Goal: Information Seeking & Learning: Learn about a topic

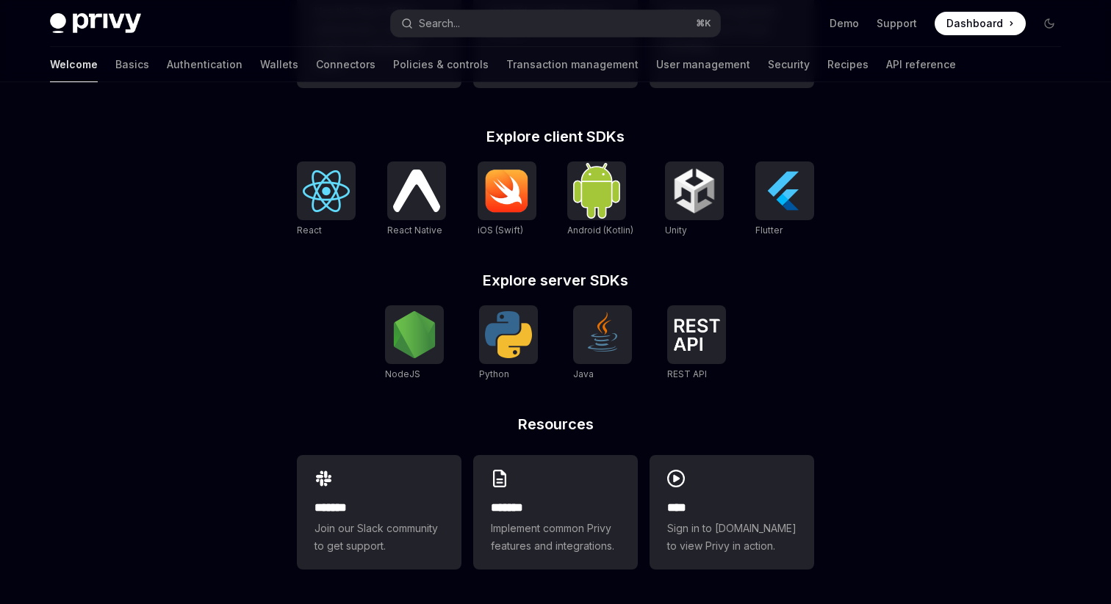
scroll to position [599, 0]
click at [693, 356] on div at bounding box center [696, 334] width 59 height 59
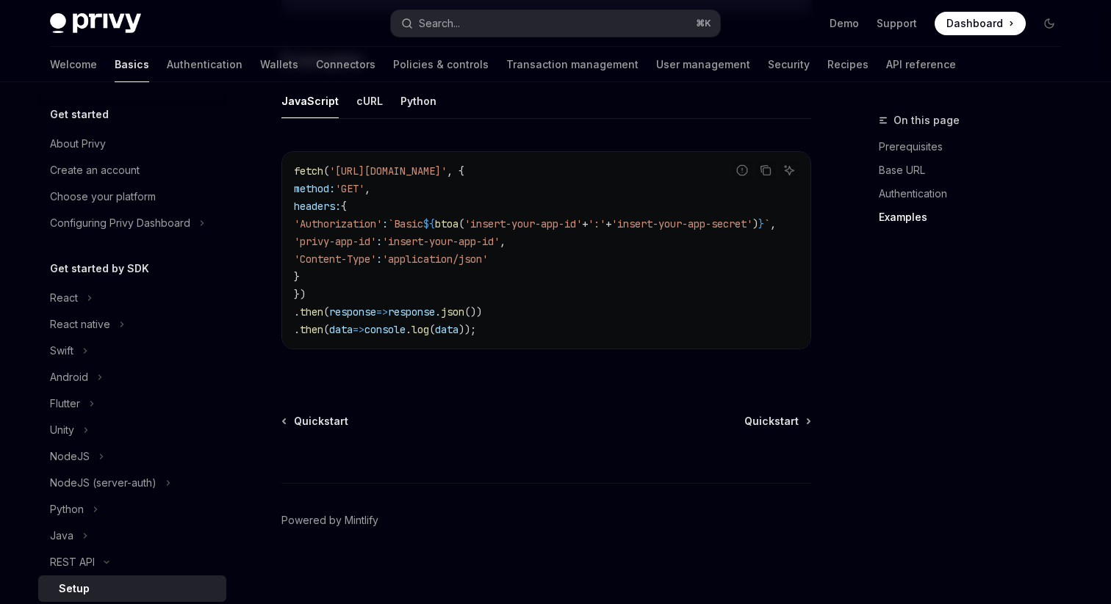
scroll to position [812, 0]
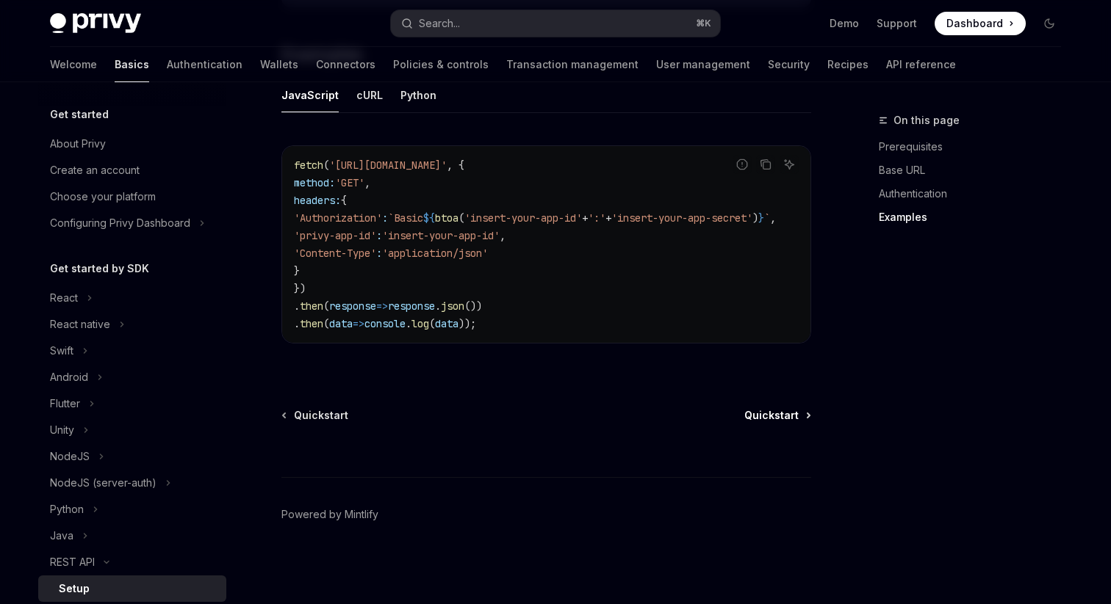
click at [790, 414] on span "Quickstart" at bounding box center [771, 415] width 54 height 15
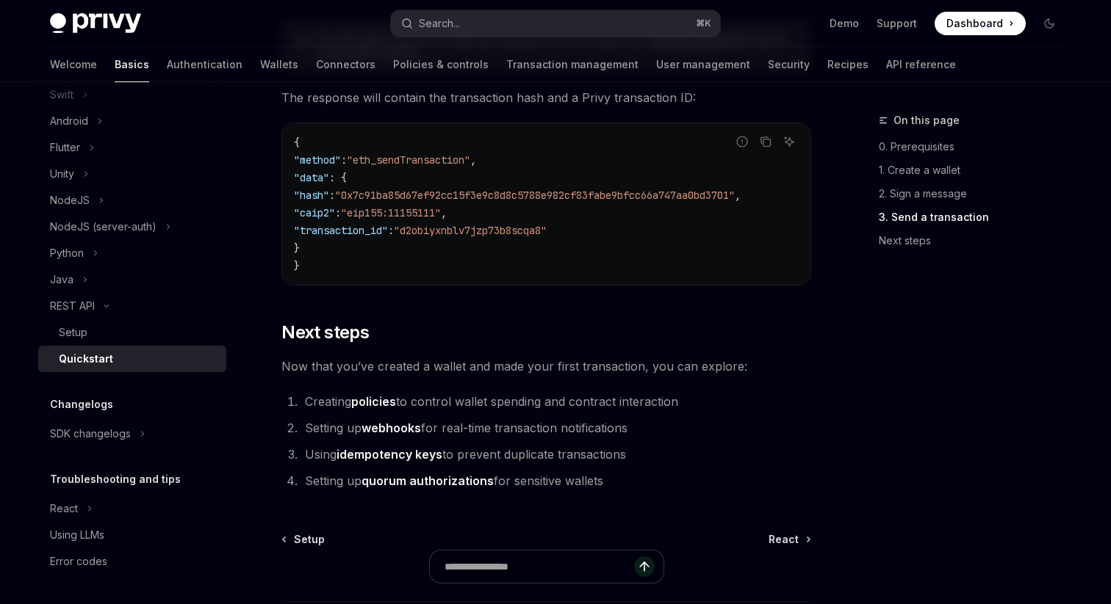
scroll to position [2007, 0]
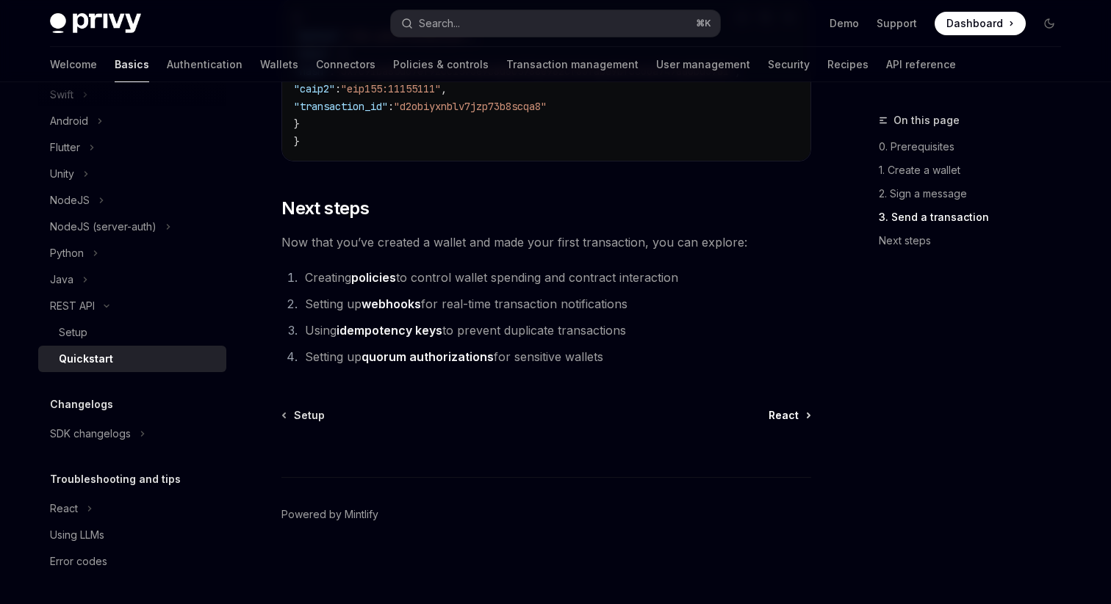
click at [784, 416] on span "React" at bounding box center [783, 415] width 30 height 15
type textarea "*"
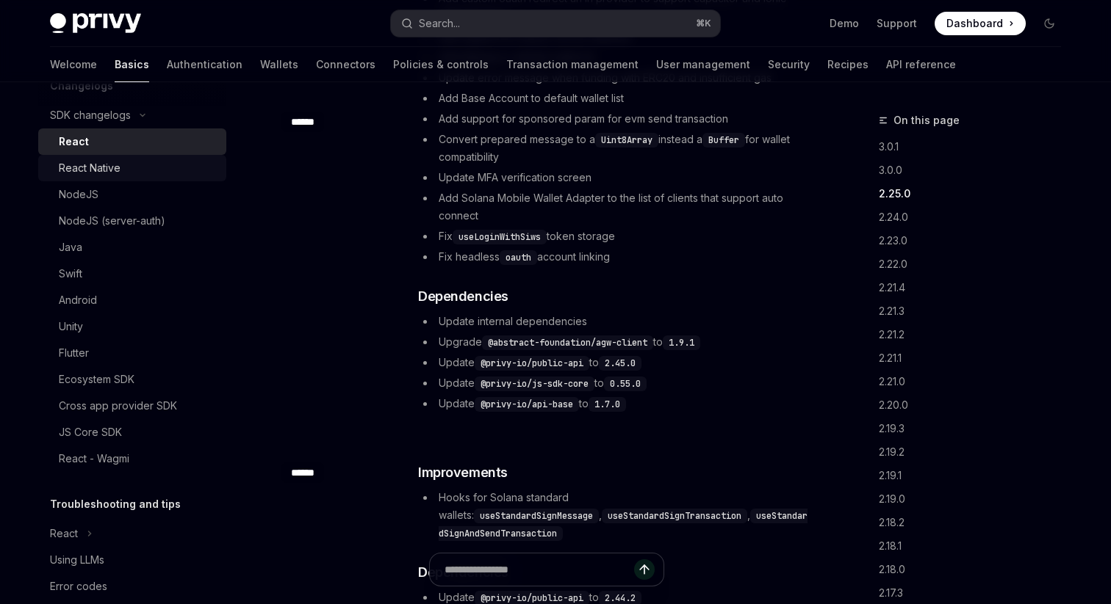
scroll to position [600, 0]
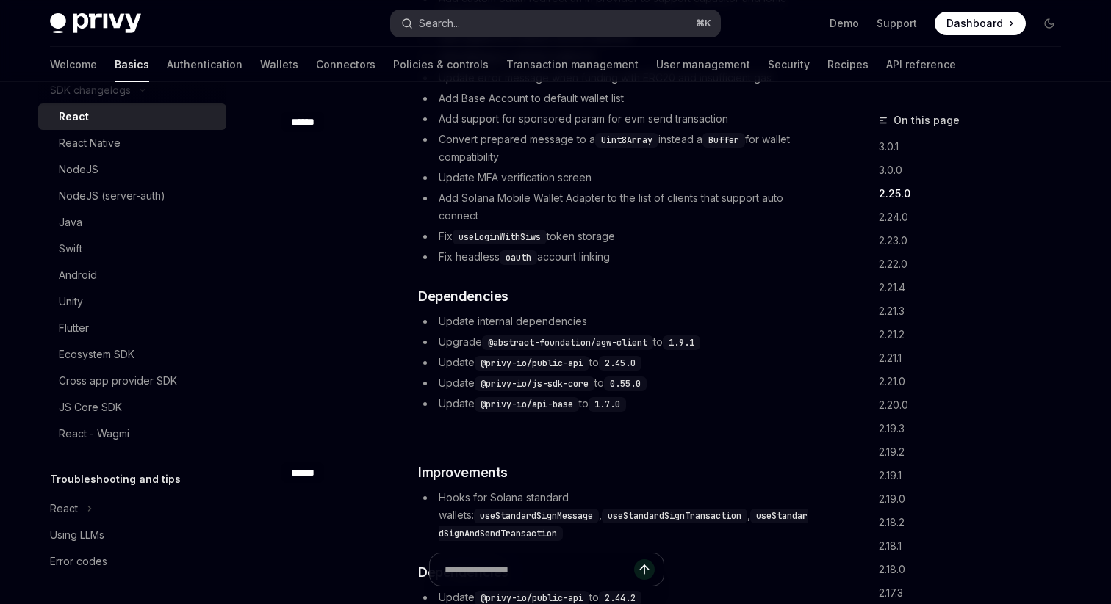
click at [452, 21] on div "Search..." at bounding box center [439, 24] width 41 height 18
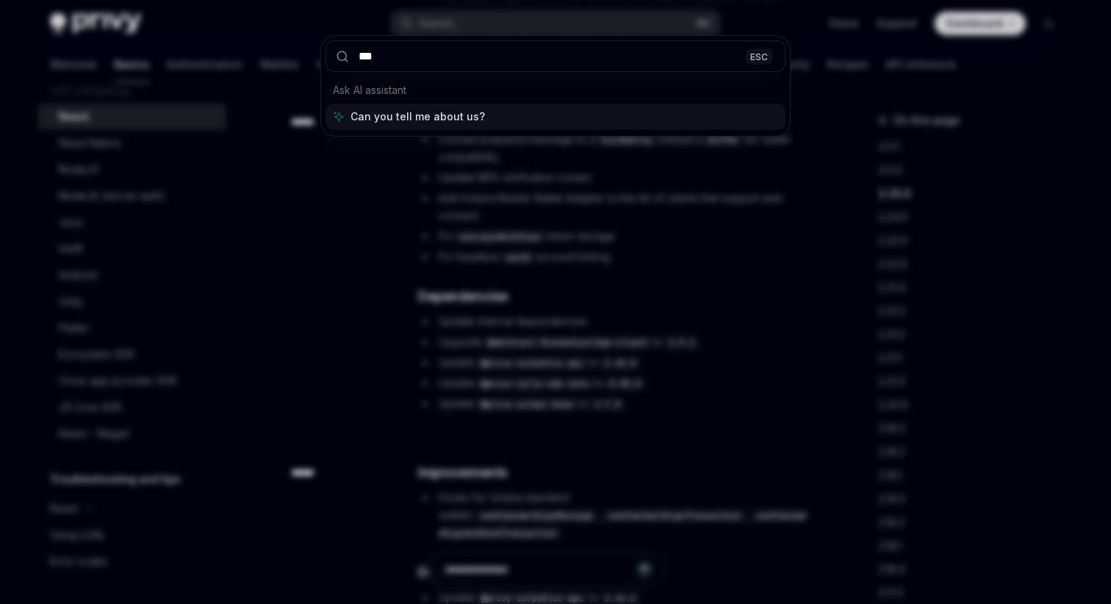
type input "****"
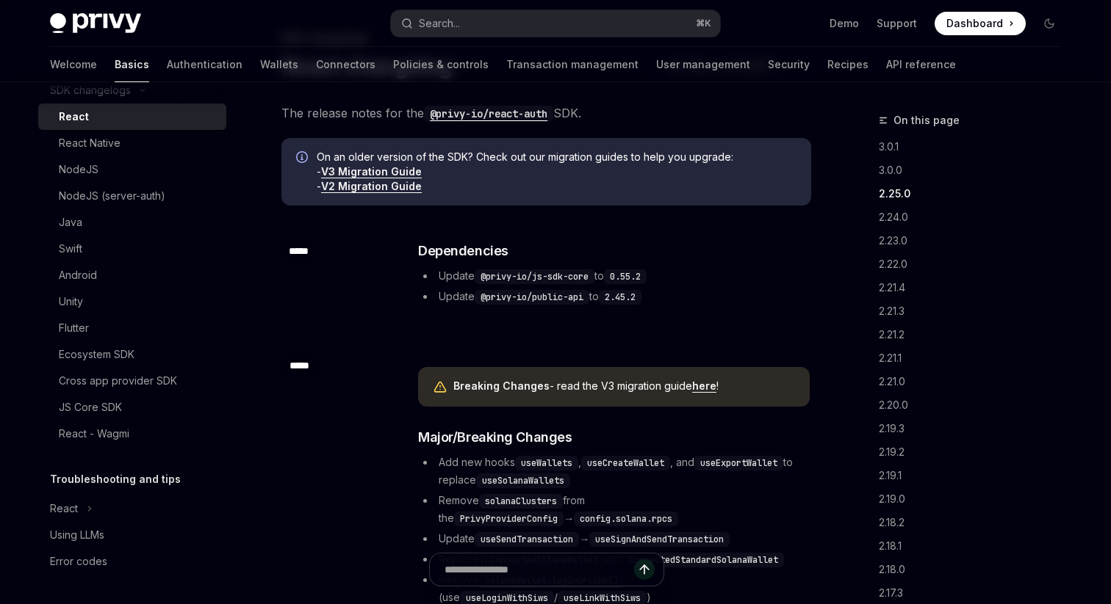
scroll to position [1219, 0]
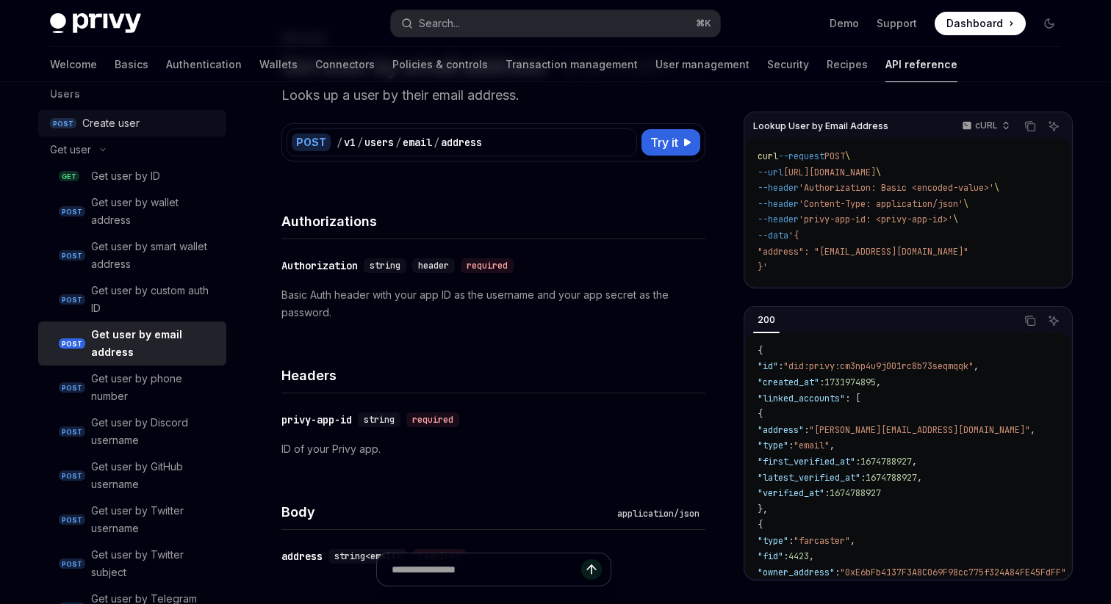
click at [112, 130] on div "Create user" at bounding box center [110, 124] width 57 height 18
type textarea "*"
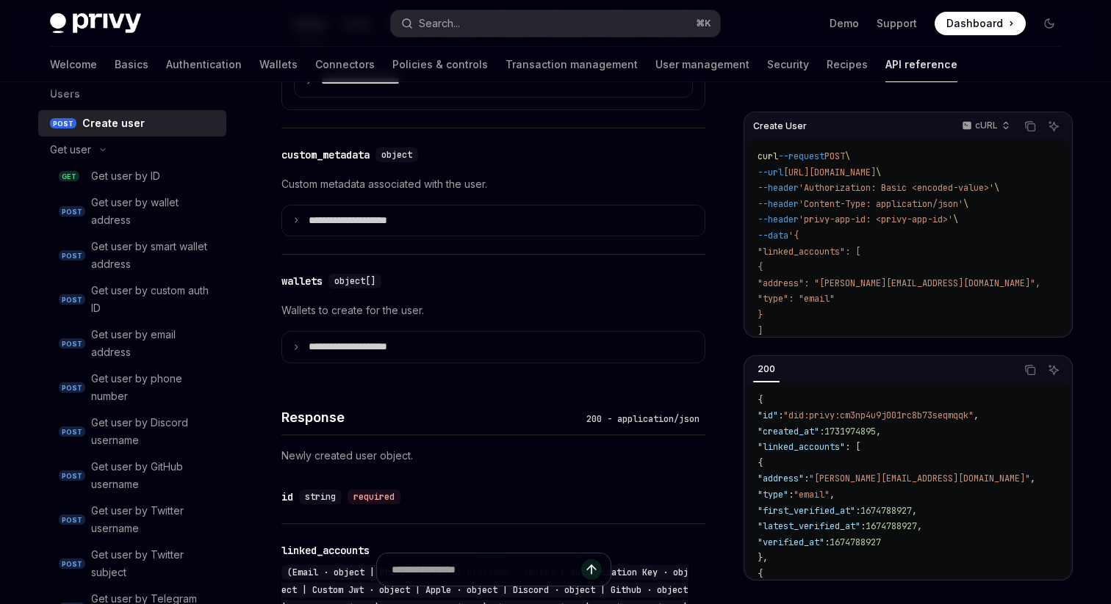
scroll to position [779, 0]
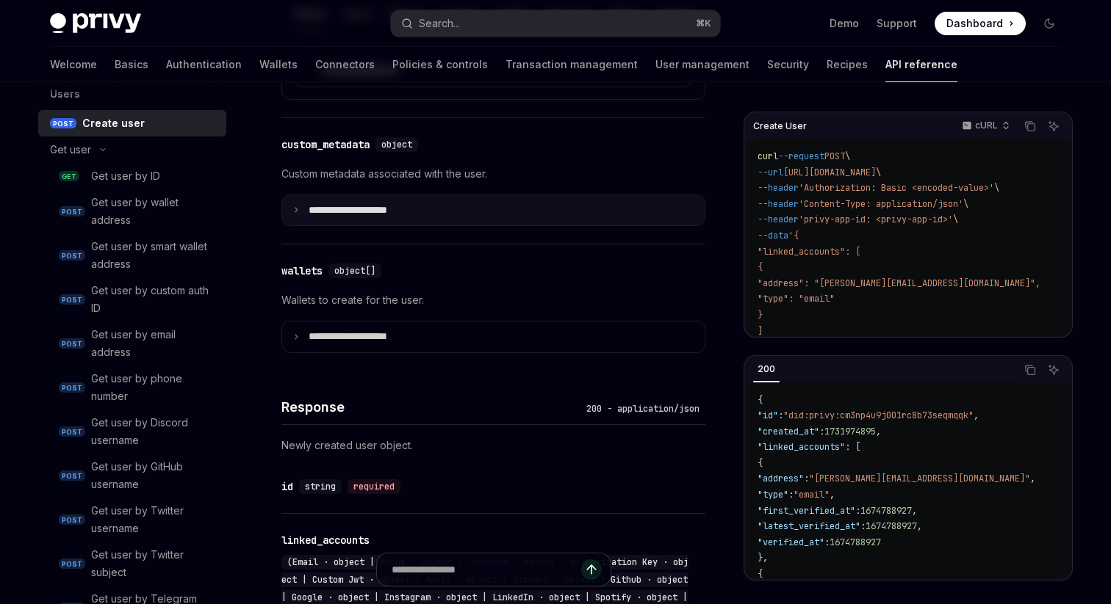
click at [298, 209] on icon at bounding box center [295, 209] width 7 height 7
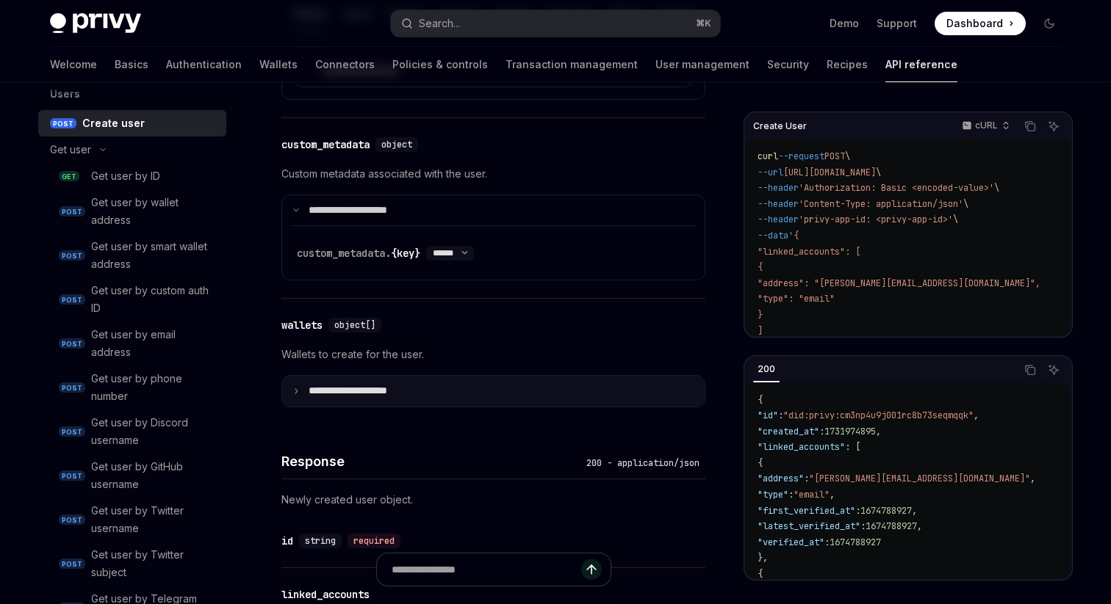
click at [295, 389] on icon at bounding box center [295, 391] width 7 height 7
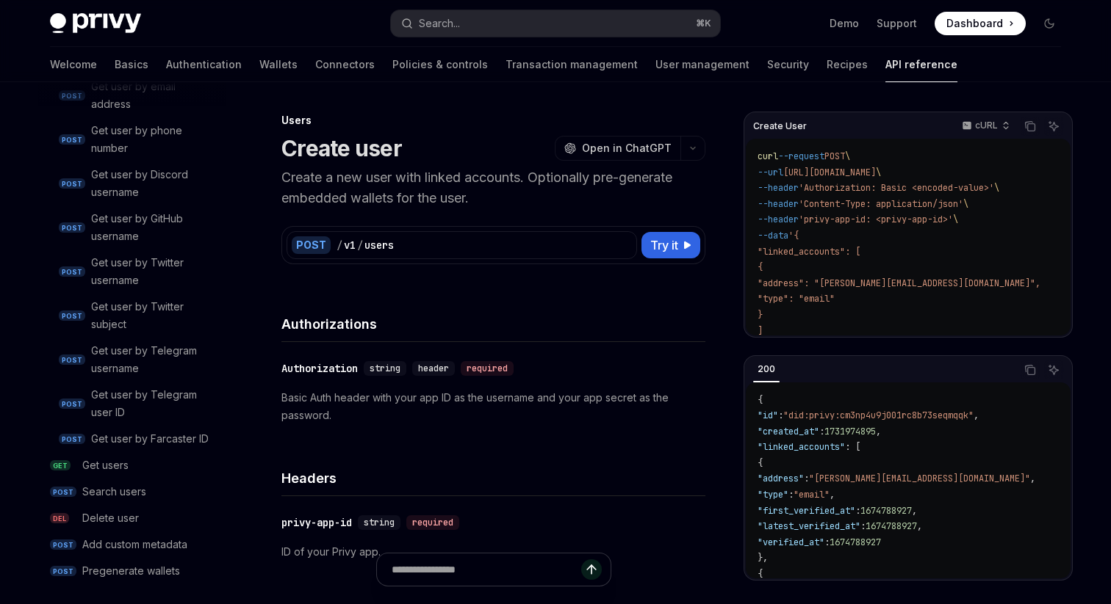
scroll to position [1477, 0]
